Goal: Find specific page/section: Find specific page/section

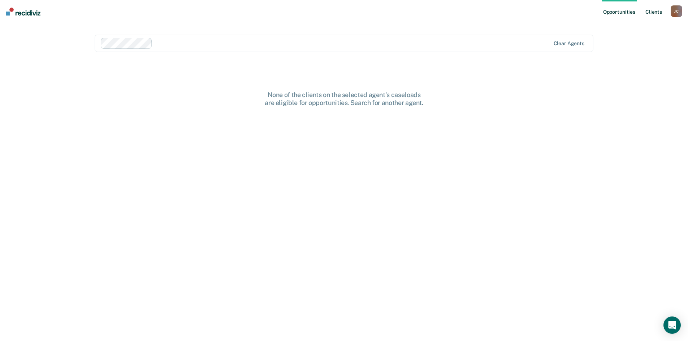
click at [654, 16] on link "Client s" at bounding box center [654, 11] width 20 height 23
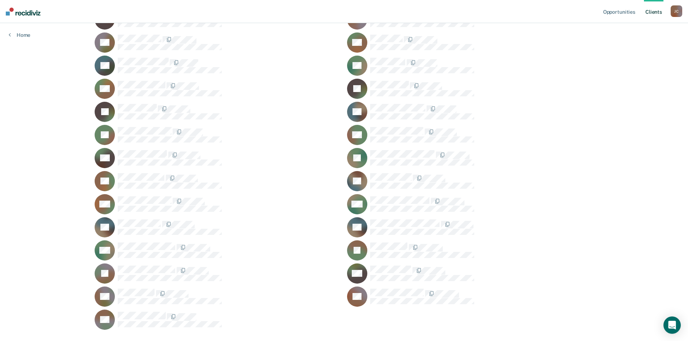
scroll to position [181, 0]
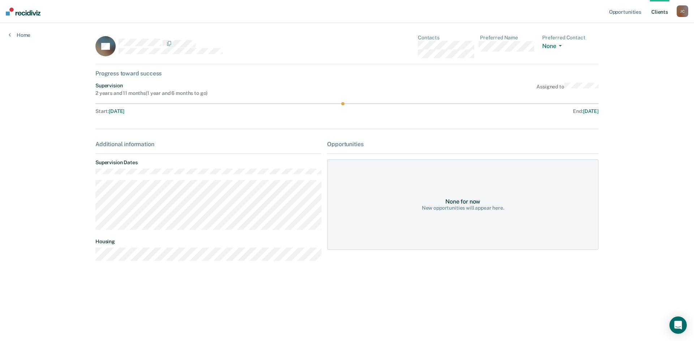
click at [342, 105] on circle at bounding box center [342, 103] width 3 height 3
click at [347, 103] on icon at bounding box center [346, 103] width 503 height 3
click at [340, 103] on icon at bounding box center [346, 103] width 503 height 3
